Goal: Task Accomplishment & Management: Use online tool/utility

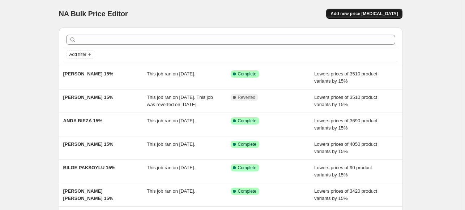
click at [373, 18] on button "Add new price [MEDICAL_DATA]" at bounding box center [364, 14] width 76 height 10
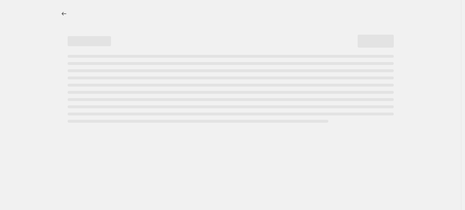
select select "percentage"
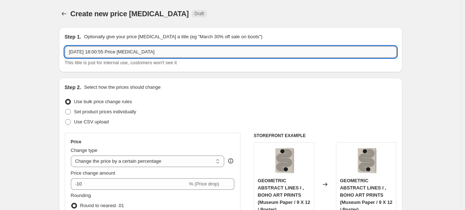
click at [283, 51] on input "24 Sept 2025, 18:00:55 Price change job" at bounding box center [231, 52] width 332 height 12
paste input "JUKYONG PARK"
type input "[GEOGRAPHIC_DATA] 15%"
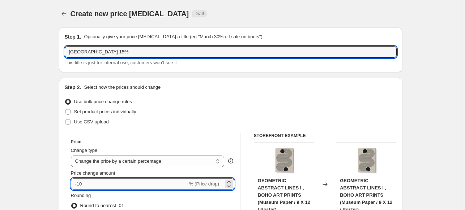
click at [100, 185] on input "-10" at bounding box center [129, 184] width 117 height 12
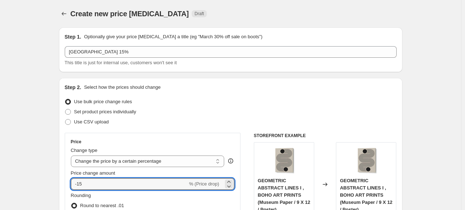
type input "-15"
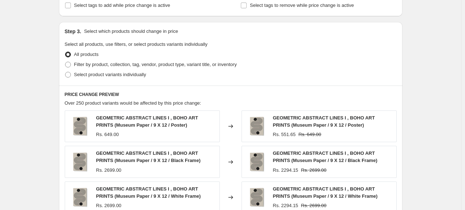
scroll to position [325, 0]
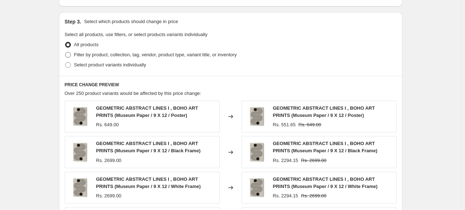
click at [81, 53] on span "Filter by product, collection, tag, vendor, product type, variant title, or inv…" at bounding box center [155, 54] width 163 height 5
click at [65, 52] on input "Filter by product, collection, tag, vendor, product type, variant title, or inv…" at bounding box center [65, 52] width 0 height 0
radio input "true"
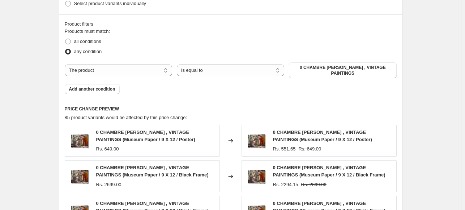
scroll to position [397, 0]
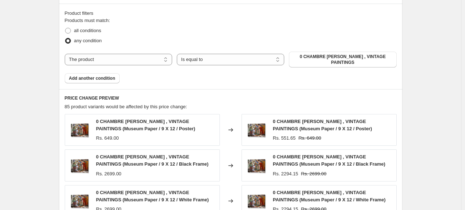
click at [147, 65] on div "Products must match: all conditions any condition The product The product's col…" at bounding box center [231, 50] width 332 height 66
click at [146, 60] on select "The product The product's collection The product's tag The product's vendor The…" at bounding box center [118, 60] width 107 height 12
select select "collection"
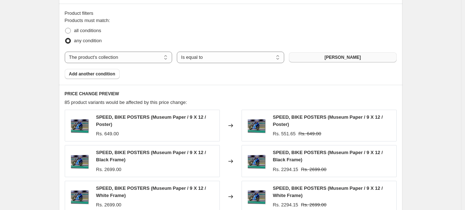
click at [344, 58] on span "ABDELKADER ALLAM" at bounding box center [342, 58] width 36 height 6
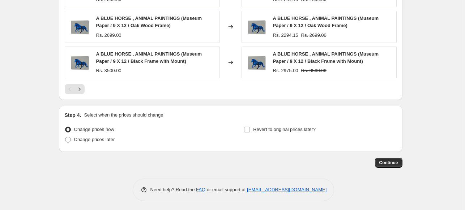
scroll to position [604, 0]
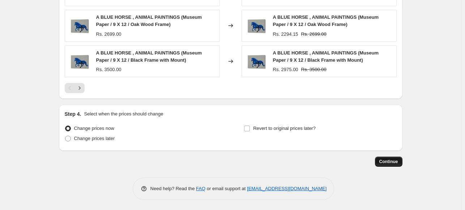
click at [388, 160] on span "Continue" at bounding box center [388, 162] width 19 height 6
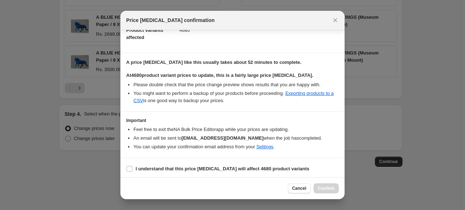
scroll to position [88, 0]
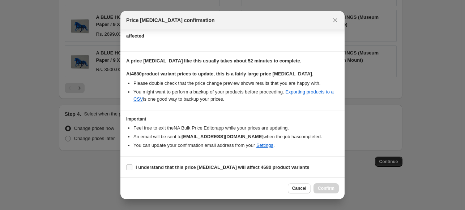
click at [182, 163] on label "I understand that this price change job will affect 4680 product variants" at bounding box center [217, 168] width 183 height 10
click at [132, 165] on input "I understand that this price change job will affect 4680 product variants" at bounding box center [129, 168] width 6 height 6
checkbox input "true"
click at [324, 182] on div "Cancel Confirm" at bounding box center [232, 188] width 224 height 22
click at [325, 192] on button "Confirm" at bounding box center [325, 189] width 25 height 10
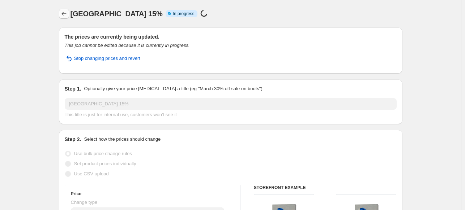
click at [68, 9] on button "Price change jobs" at bounding box center [64, 14] width 10 height 10
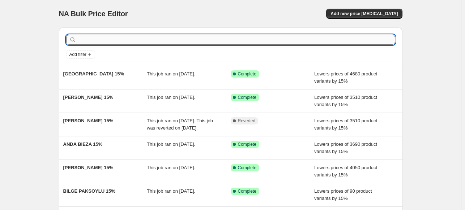
click at [332, 36] on input "text" at bounding box center [236, 40] width 317 height 10
click at [344, 15] on button "Add new price [MEDICAL_DATA]" at bounding box center [364, 14] width 76 height 10
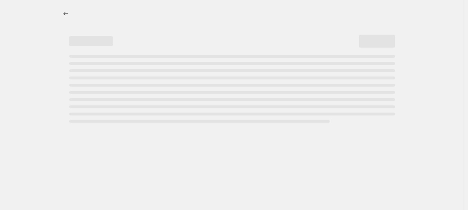
select select "percentage"
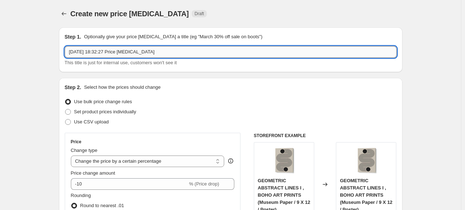
click at [194, 51] on input "24 Sept 2025, 18:32:27 Price change job" at bounding box center [231, 52] width 332 height 12
paste input "CHRISTINE LINDSTROM"
type input "[PERSON_NAME] 15%"
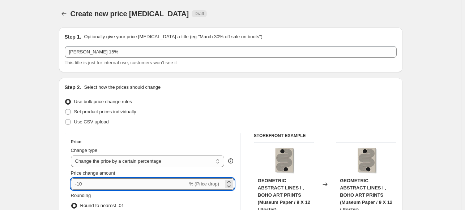
click at [114, 184] on input "-10" at bounding box center [129, 184] width 117 height 12
type input "-15"
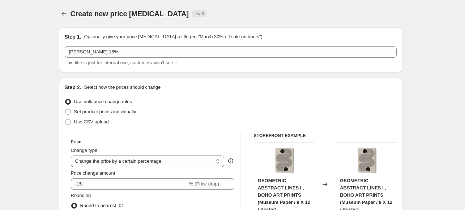
drag, startPoint x: 61, startPoint y: 141, endPoint x: 43, endPoint y: 141, distance: 17.7
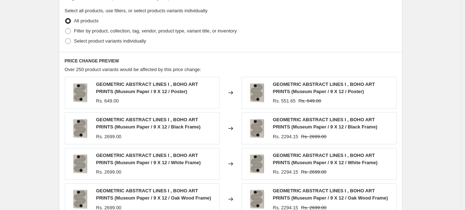
scroll to position [361, 0]
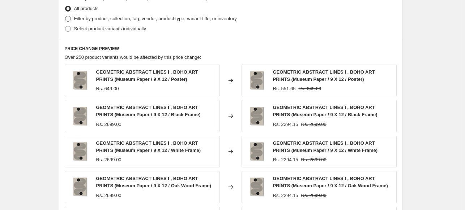
click at [84, 20] on span "Filter by product, collection, tag, vendor, product type, variant title, or inv…" at bounding box center [155, 18] width 163 height 5
click at [65, 16] on input "Filter by product, collection, tag, vendor, product type, variant title, or inv…" at bounding box center [65, 16] width 0 height 0
radio input "true"
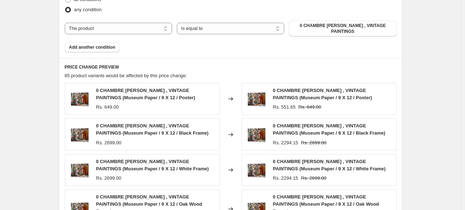
scroll to position [434, 0]
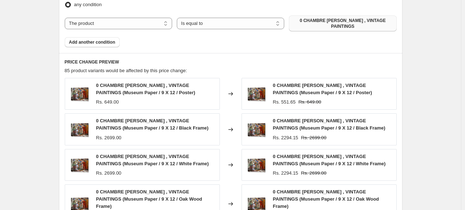
click at [354, 21] on span "0 CHAMBRE DE RAPHAËL , VINTAGE PAINTINGS" at bounding box center [342, 24] width 99 height 12
click at [128, 26] on select "The product The product's collection The product's tag The product's vendor The…" at bounding box center [118, 24] width 107 height 12
select select "collection"
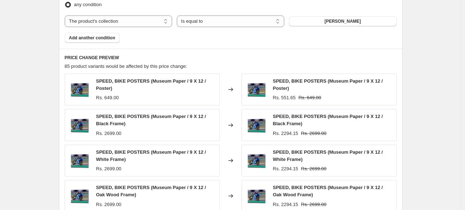
click at [334, 21] on span "ABDELKADER ALLAM" at bounding box center [342, 21] width 36 height 6
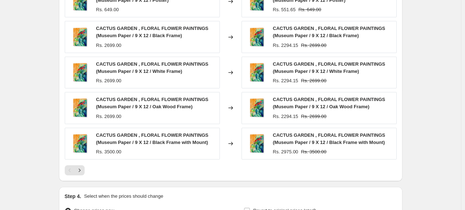
scroll to position [604, 0]
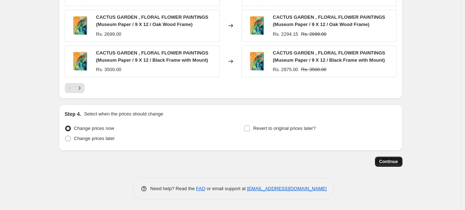
click at [389, 160] on span "Continue" at bounding box center [388, 162] width 19 height 6
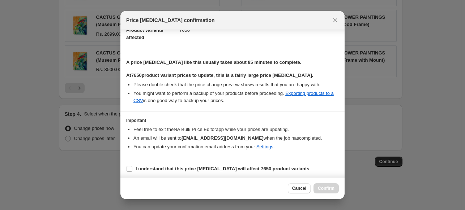
scroll to position [88, 0]
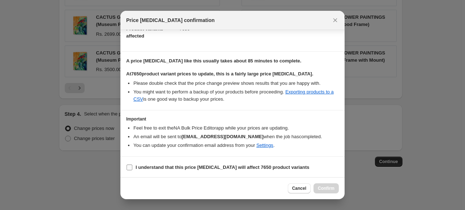
click at [191, 165] on b "I understand that this price change job will affect 7650 product variants" at bounding box center [222, 167] width 174 height 5
click at [132, 165] on input "I understand that this price change job will affect 7650 product variants" at bounding box center [129, 168] width 6 height 6
checkbox input "true"
click at [338, 188] on button "Confirm" at bounding box center [325, 189] width 25 height 10
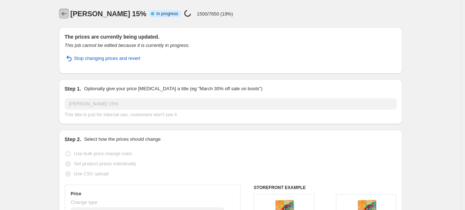
click at [68, 11] on icon "Price change jobs" at bounding box center [63, 13] width 7 height 7
